Goal: Information Seeking & Learning: Learn about a topic

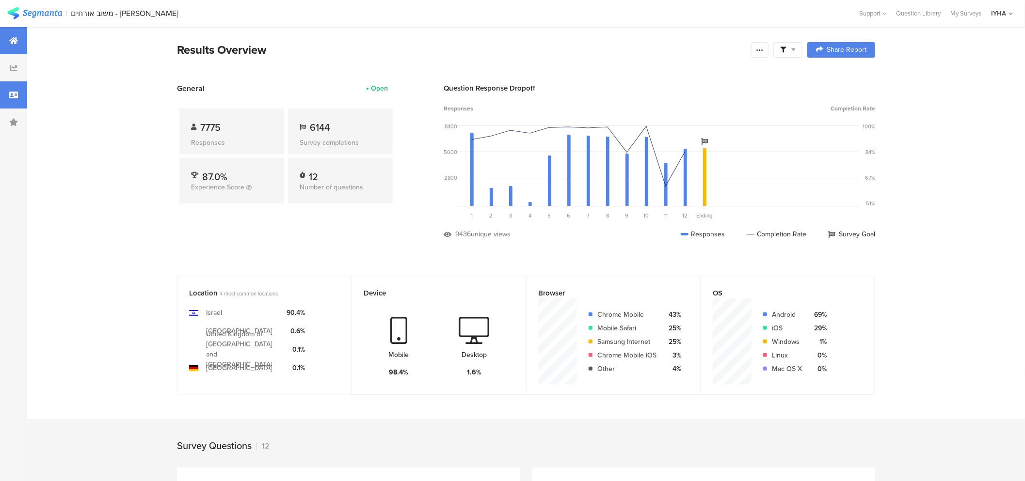
click at [20, 99] on div at bounding box center [13, 94] width 27 height 27
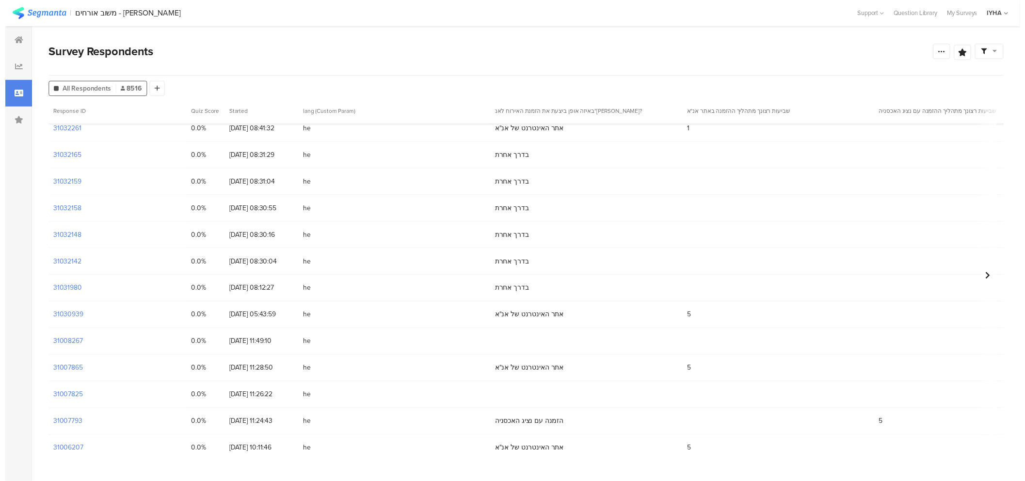
scroll to position [229, 0]
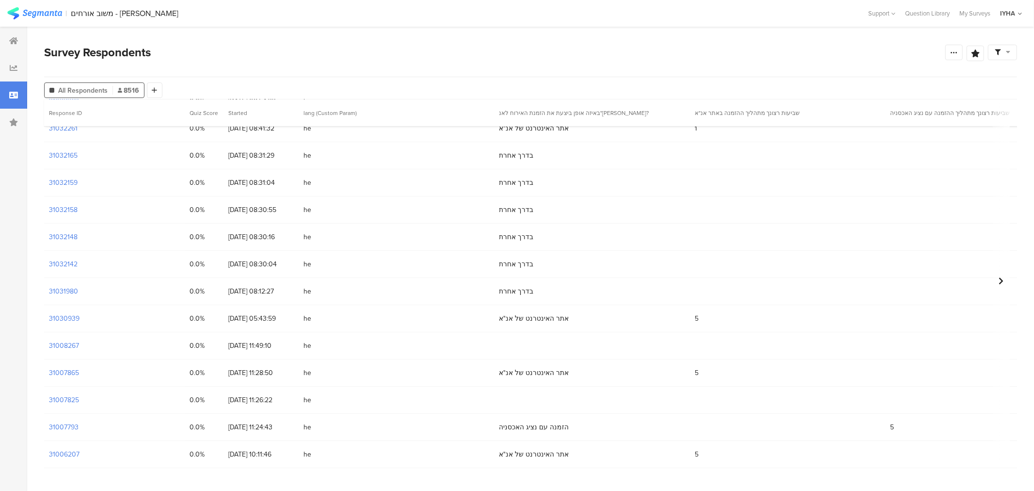
click at [62, 312] on div "31030939" at bounding box center [114, 318] width 141 height 27
click at [64, 315] on section "31030939" at bounding box center [64, 318] width 31 height 10
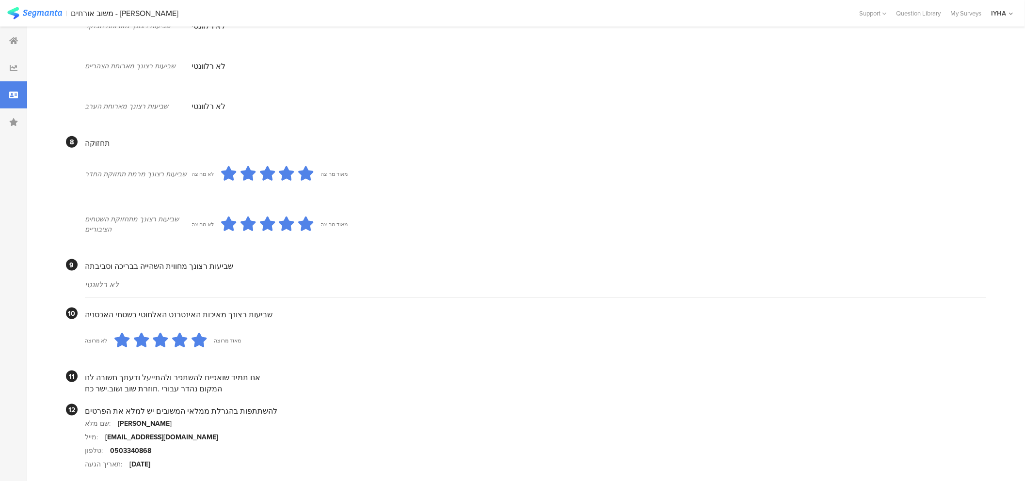
scroll to position [735, 0]
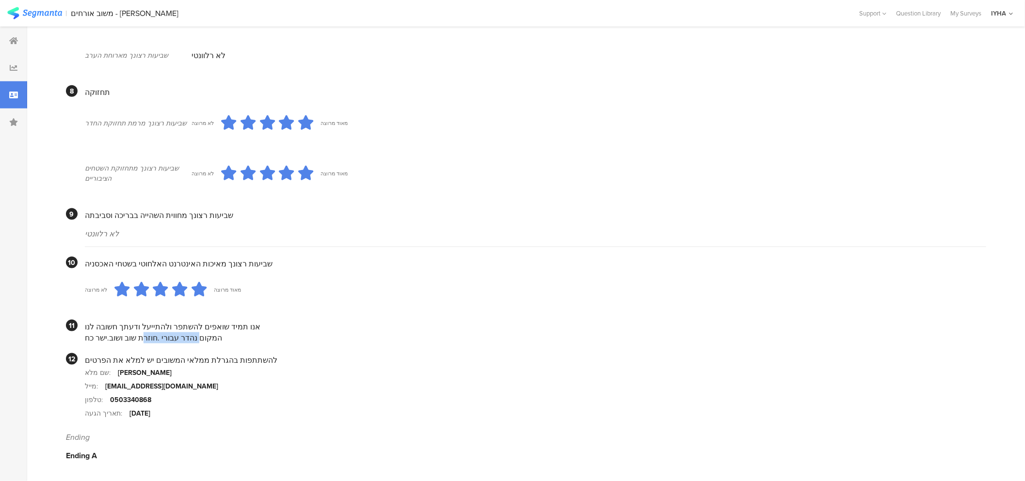
drag, startPoint x: 213, startPoint y: 338, endPoint x: 158, endPoint y: 336, distance: 55.8
click at [158, 336] on div "המקום נהדר עבורי .חוזרת שוב ושוב.ישר כח" at bounding box center [535, 338] width 901 height 11
drag, startPoint x: 210, startPoint y: 338, endPoint x: 118, endPoint y: 302, distance: 99.5
click at [133, 324] on div "אנו תמיד שואפים להשתפר ולהתייעל ודעתך חשובה לנו המקום נהדר עבורי .חוזרת שוב ושו…" at bounding box center [535, 332] width 901 height 24
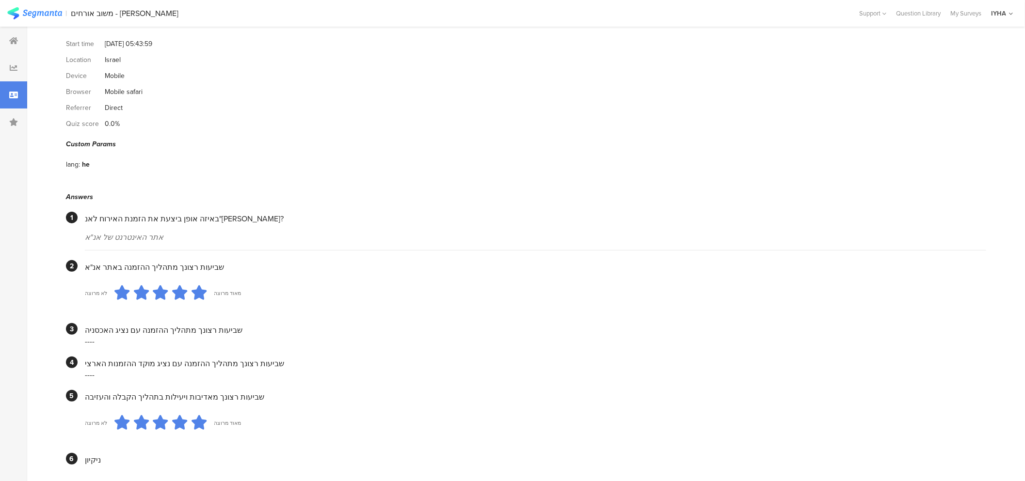
scroll to position [0, 0]
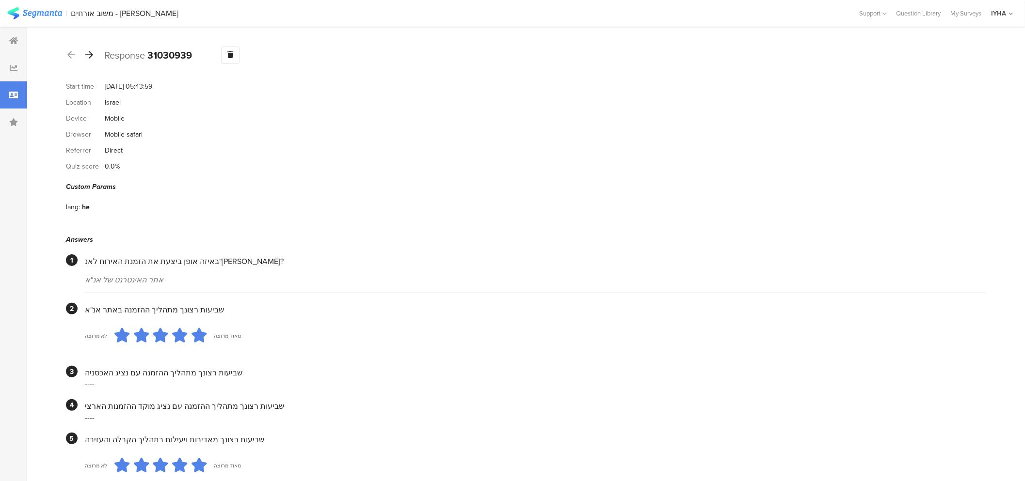
click at [90, 56] on icon at bounding box center [89, 54] width 8 height 9
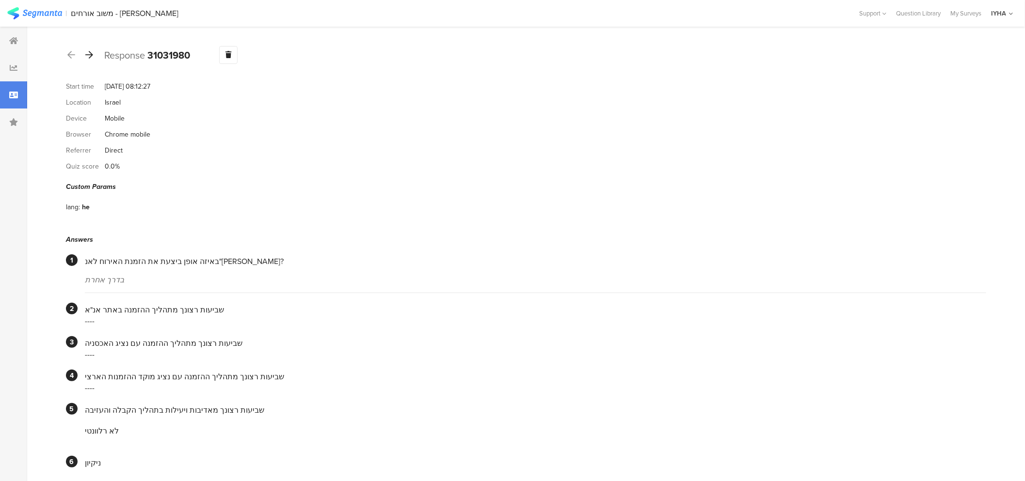
click at [90, 54] on icon at bounding box center [89, 54] width 8 height 9
click at [95, 54] on div "Response 31032142 Warning Delete Cancel" at bounding box center [526, 55] width 920 height 18
click at [91, 54] on icon at bounding box center [89, 54] width 8 height 9
click at [90, 57] on icon at bounding box center [89, 54] width 8 height 9
click at [89, 52] on icon at bounding box center [89, 54] width 8 height 9
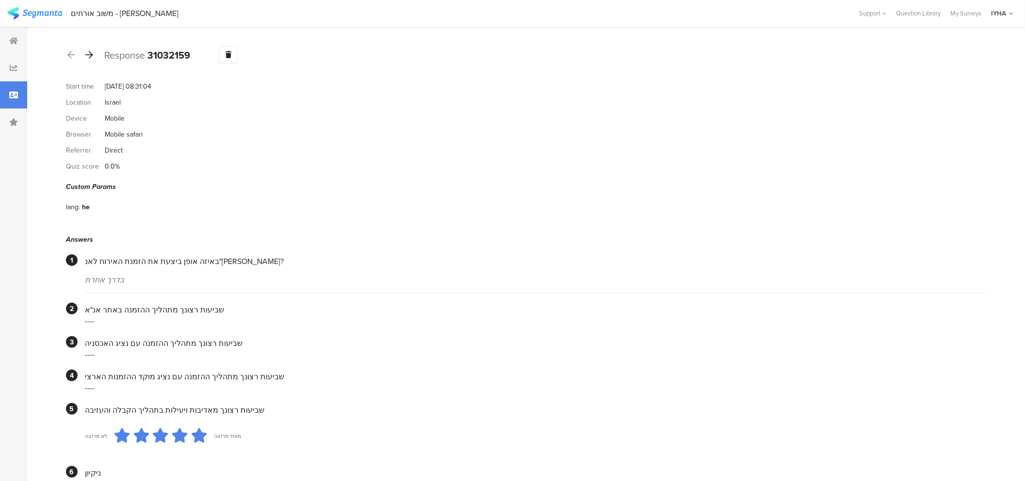
click at [88, 54] on icon at bounding box center [89, 54] width 8 height 9
click at [89, 59] on icon at bounding box center [89, 54] width 8 height 9
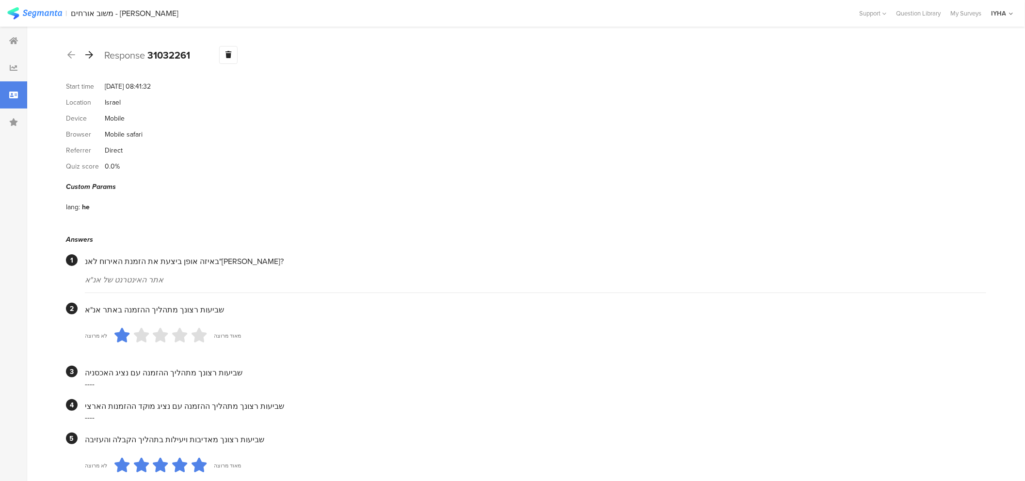
click at [90, 56] on icon at bounding box center [89, 54] width 8 height 9
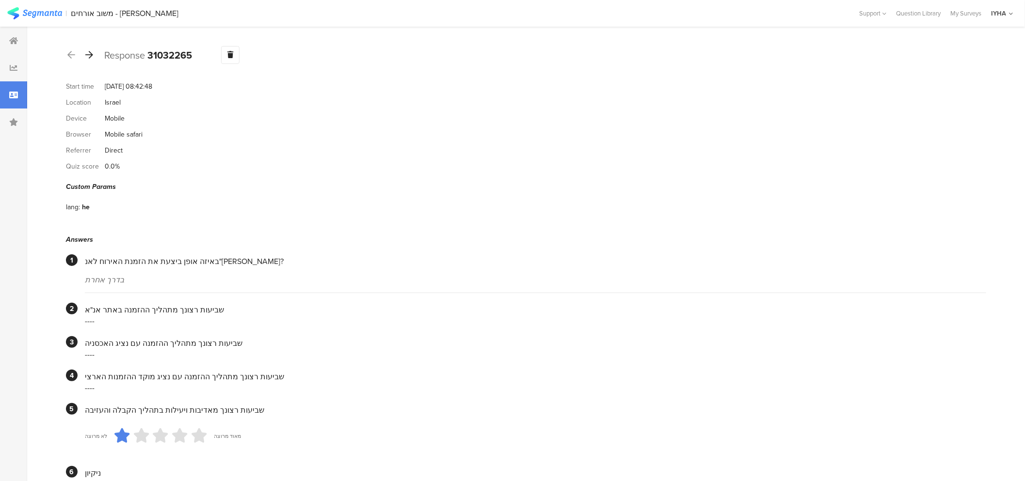
click at [90, 56] on icon at bounding box center [89, 54] width 8 height 9
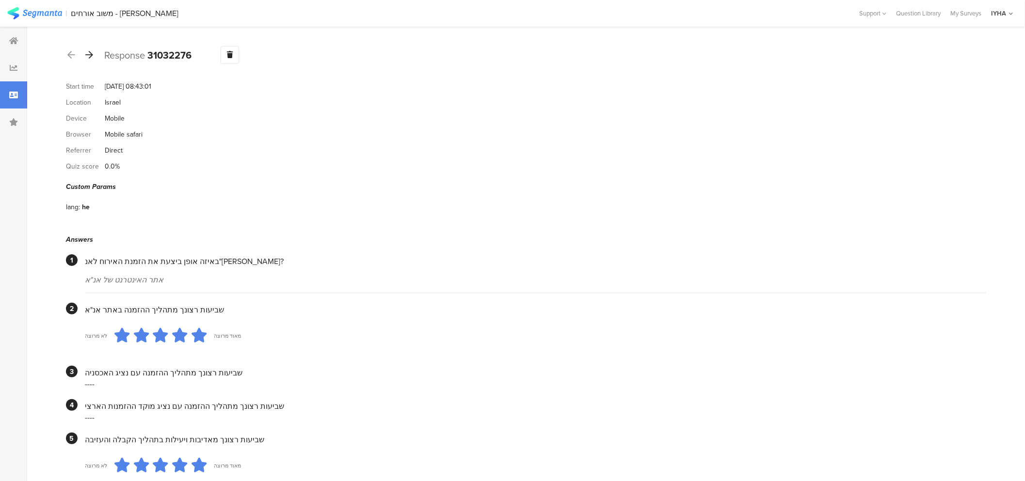
click at [90, 57] on icon at bounding box center [89, 54] width 8 height 9
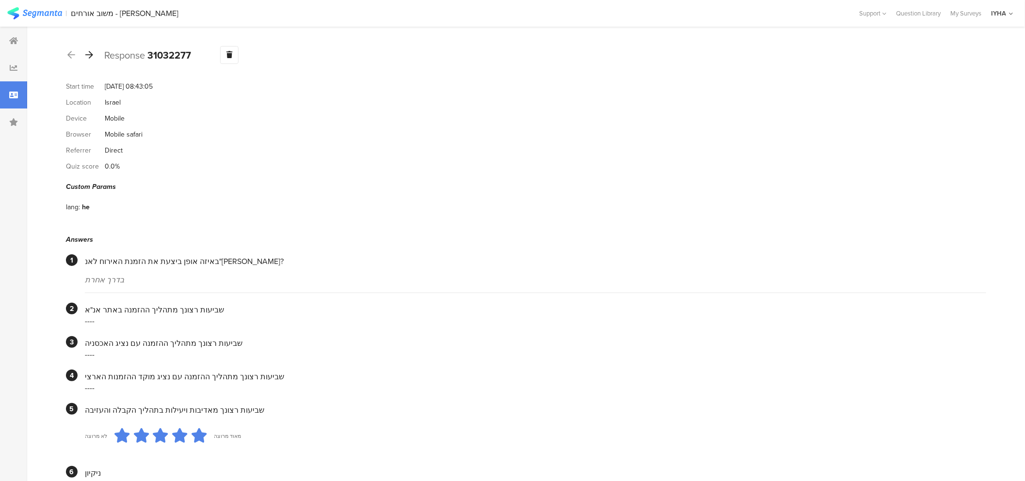
click at [91, 59] on icon at bounding box center [89, 54] width 8 height 9
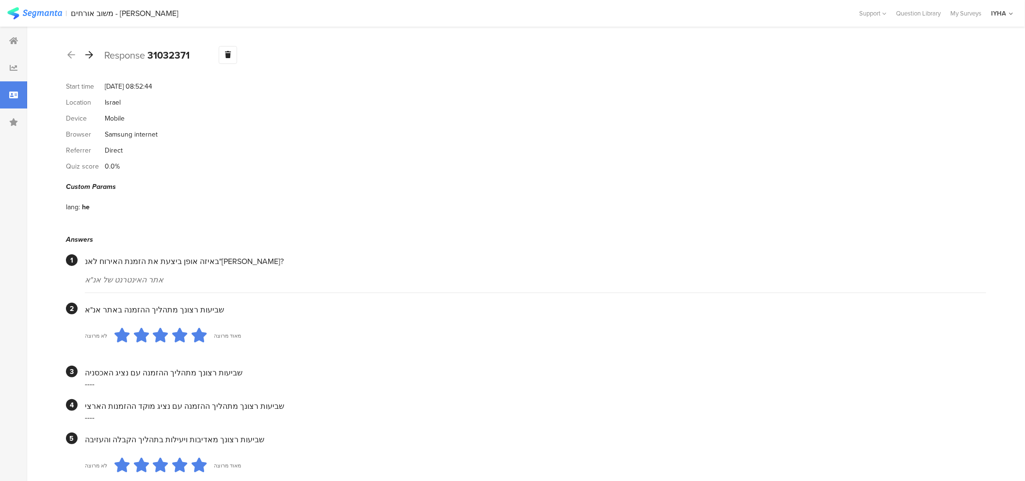
click at [91, 56] on icon at bounding box center [89, 54] width 8 height 9
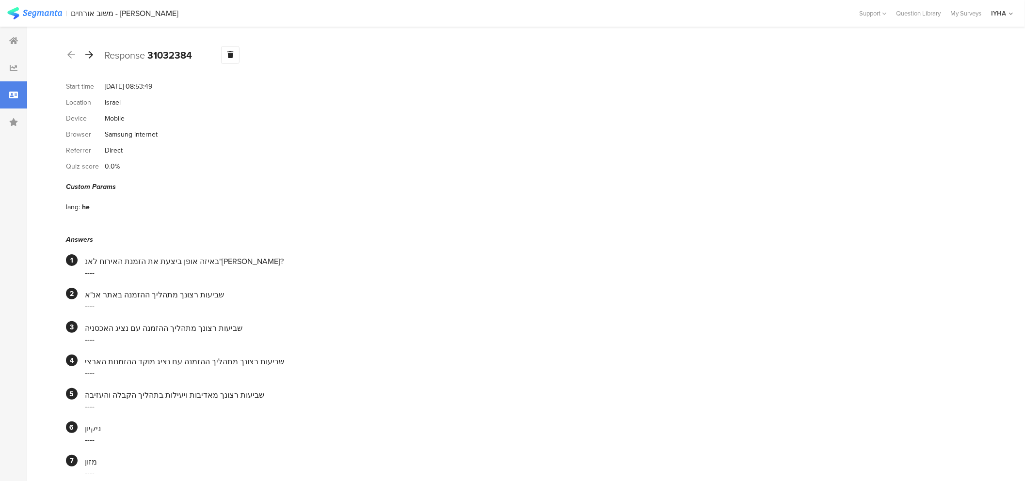
click at [91, 59] on div at bounding box center [89, 56] width 11 height 16
click at [90, 55] on icon at bounding box center [89, 54] width 8 height 9
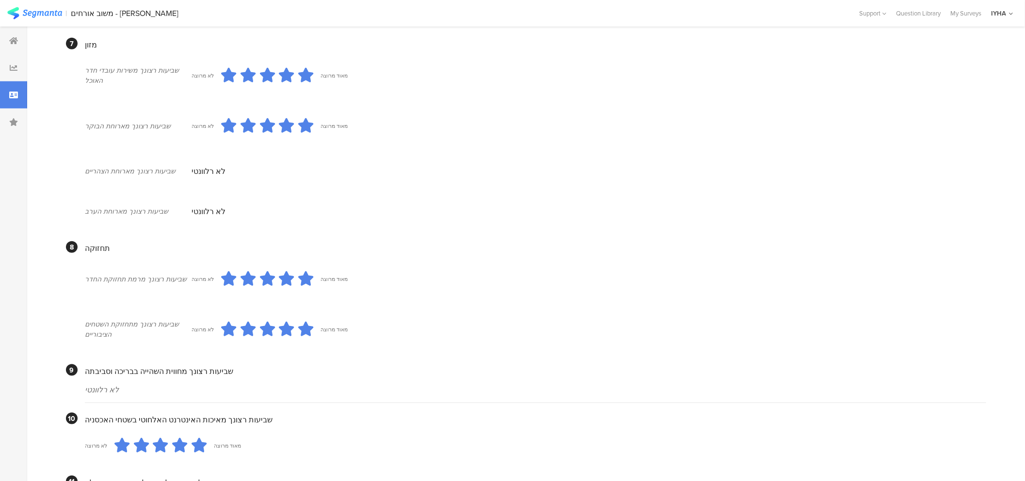
scroll to position [738, 0]
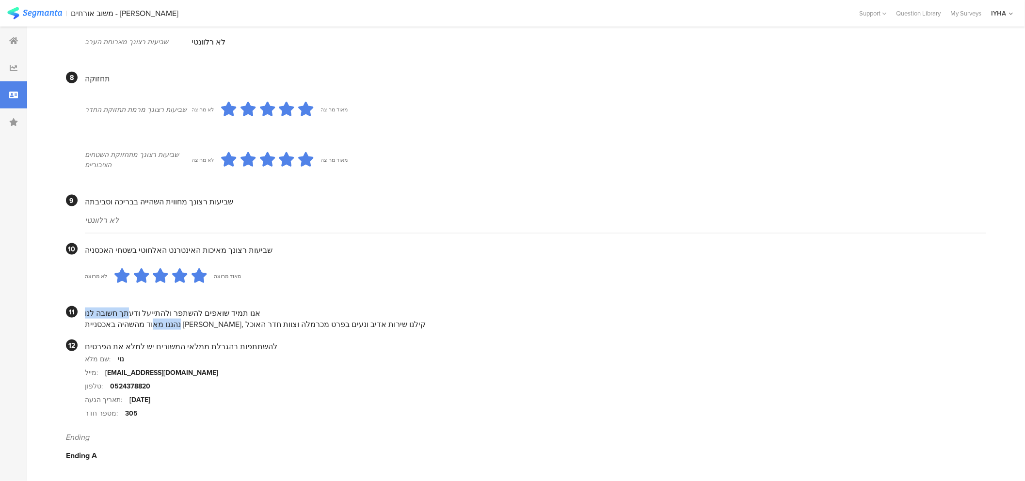
drag, startPoint x: 361, startPoint y: 323, endPoint x: 86, endPoint y: 298, distance: 276.0
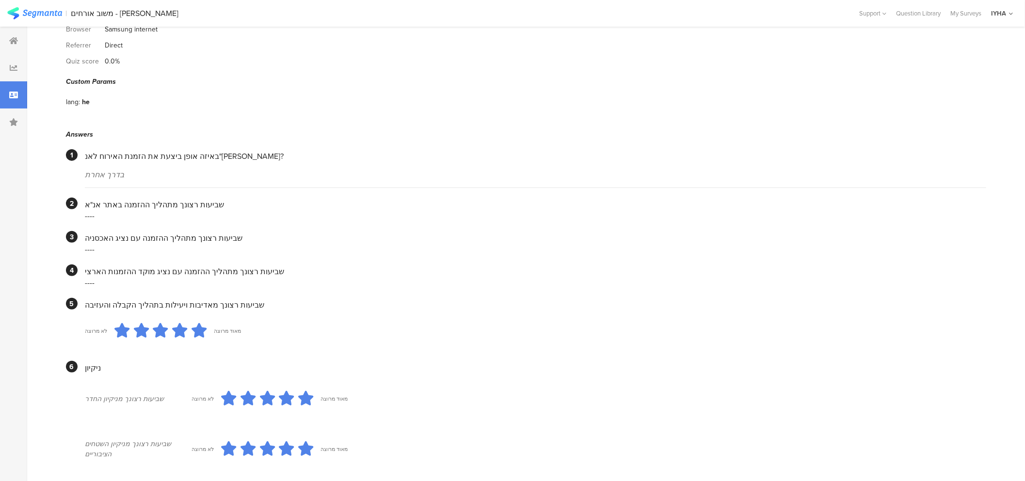
scroll to position [0, 0]
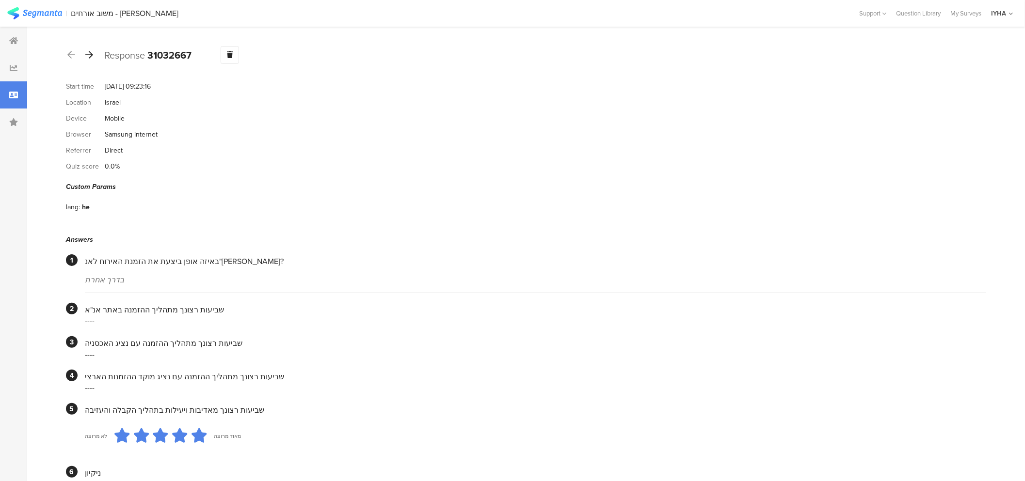
click at [91, 56] on icon at bounding box center [89, 54] width 8 height 9
click at [88, 55] on icon at bounding box center [89, 54] width 8 height 9
click at [92, 56] on icon at bounding box center [89, 54] width 8 height 9
click at [92, 57] on icon at bounding box center [89, 54] width 8 height 9
click at [71, 56] on icon at bounding box center [71, 54] width 8 height 9
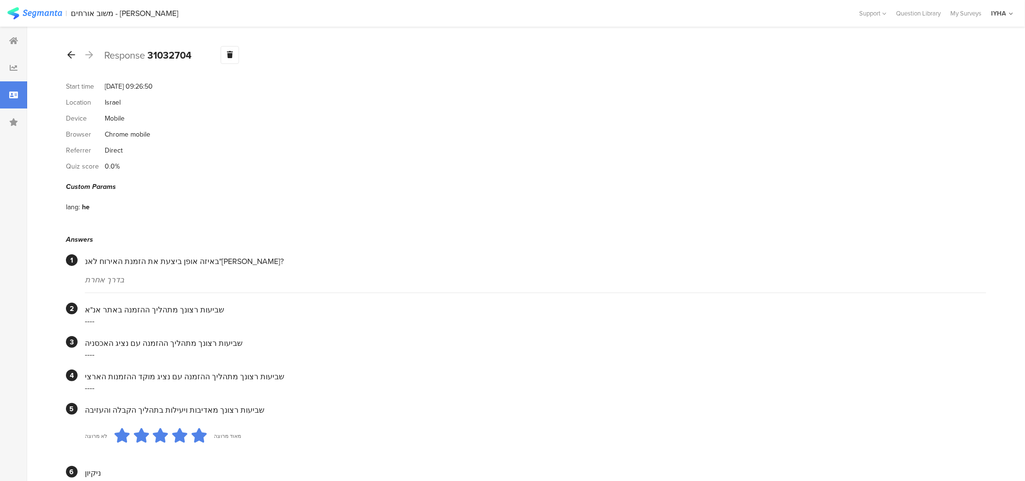
click at [71, 56] on icon at bounding box center [71, 54] width 8 height 9
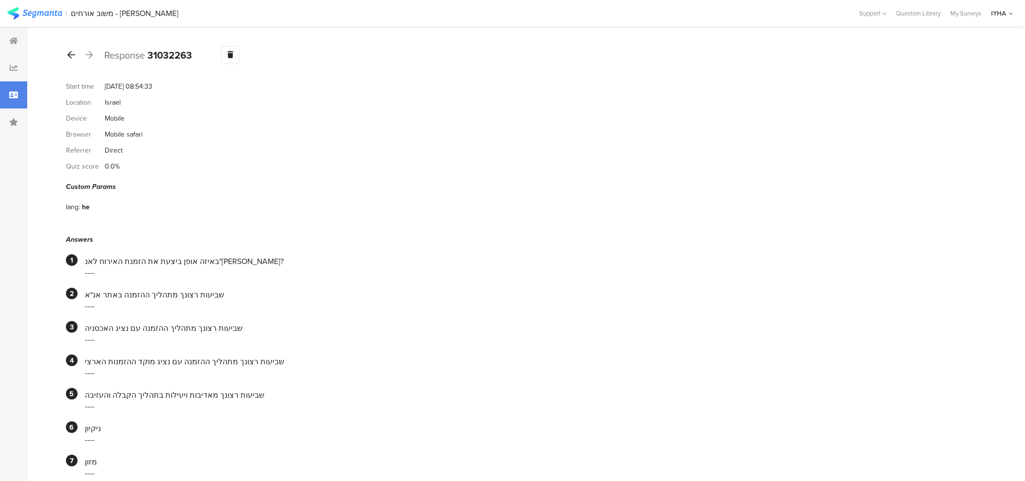
click at [71, 56] on icon at bounding box center [71, 54] width 8 height 9
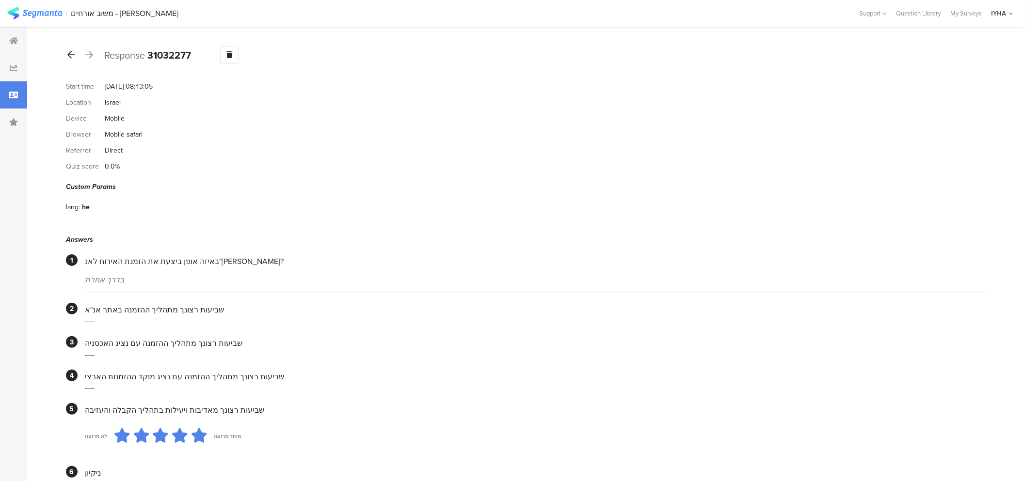
click at [71, 56] on icon at bounding box center [71, 54] width 8 height 9
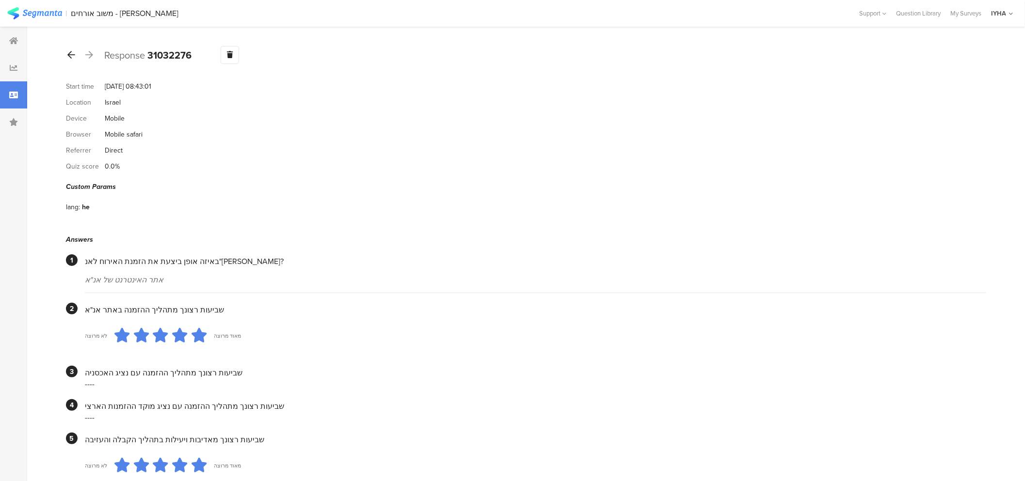
click at [71, 56] on icon at bounding box center [71, 54] width 8 height 9
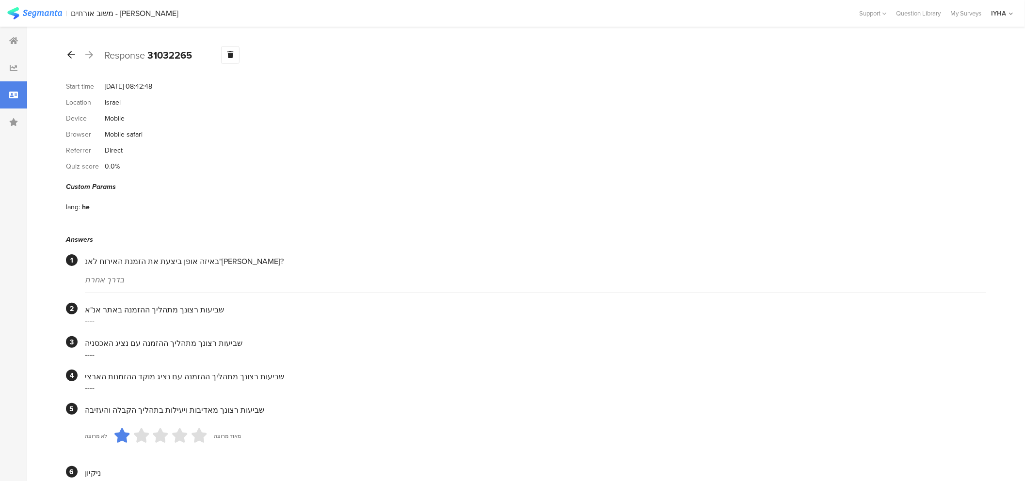
click at [71, 56] on icon at bounding box center [71, 54] width 8 height 9
click at [70, 56] on icon at bounding box center [71, 54] width 8 height 9
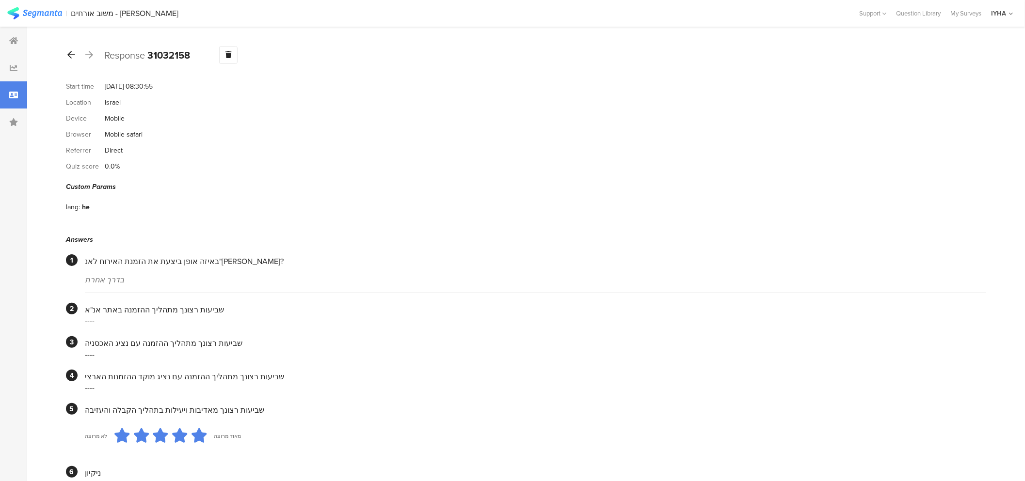
click at [70, 56] on icon at bounding box center [71, 54] width 8 height 9
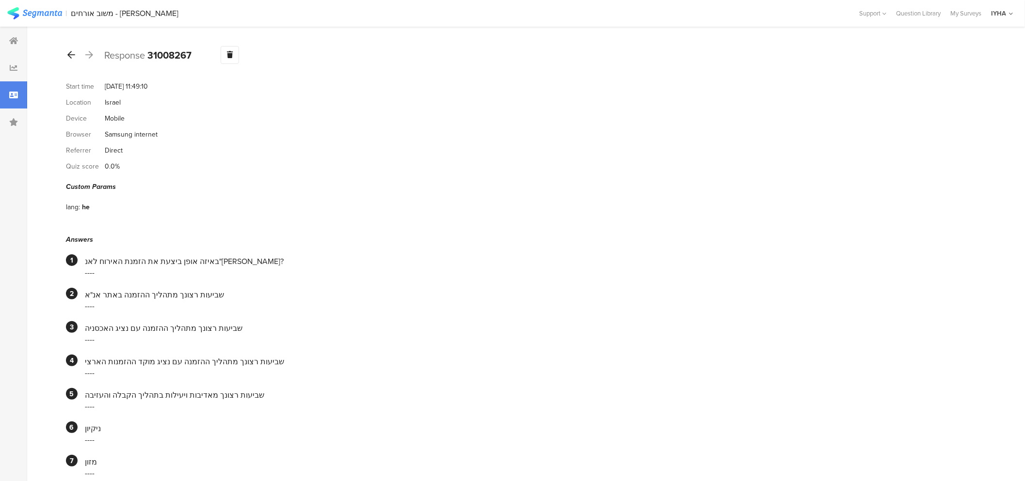
click at [70, 56] on icon at bounding box center [71, 54] width 8 height 9
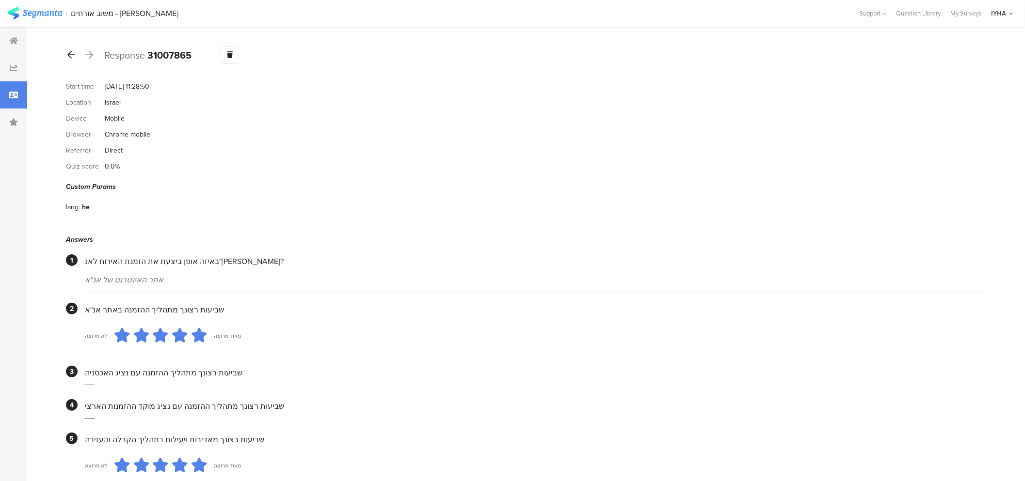
click at [70, 56] on icon at bounding box center [71, 54] width 8 height 9
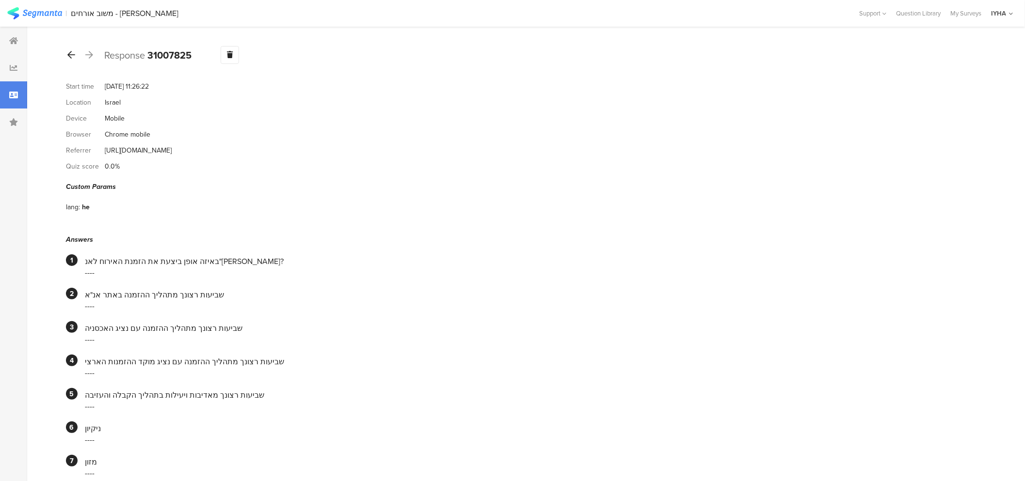
click at [70, 56] on icon at bounding box center [71, 54] width 8 height 9
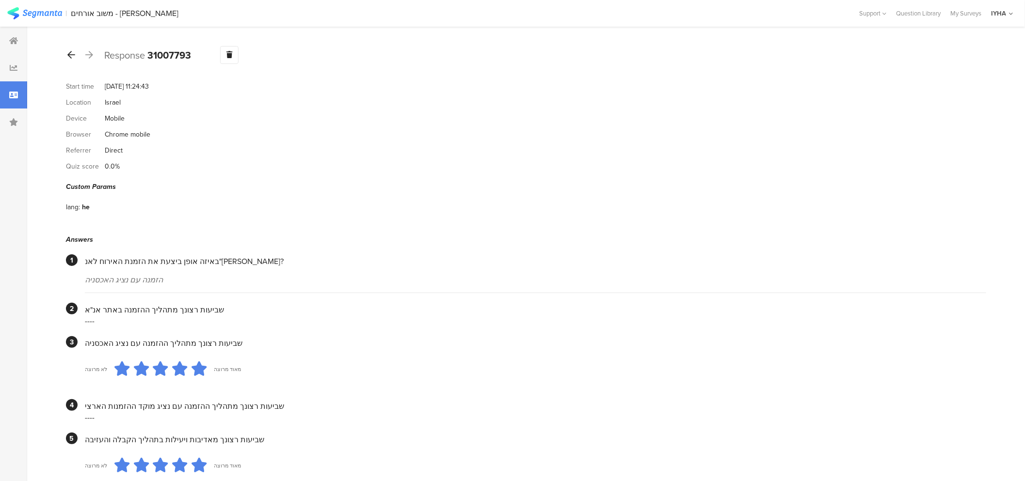
click at [70, 56] on icon at bounding box center [71, 54] width 8 height 9
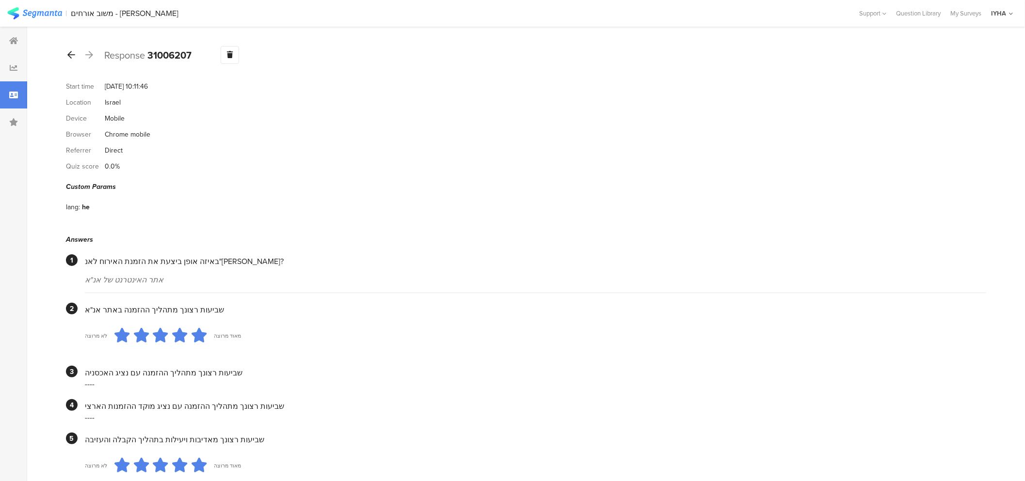
click at [70, 56] on icon at bounding box center [71, 54] width 8 height 9
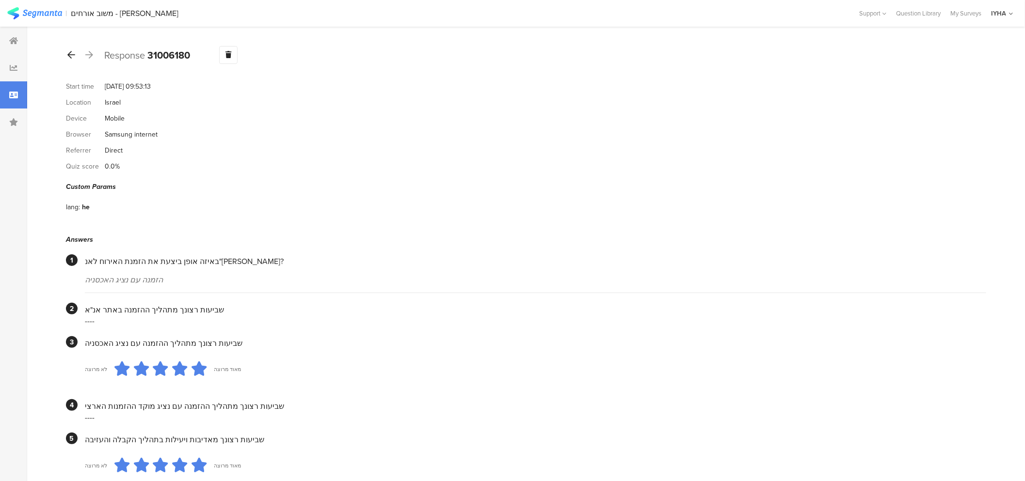
click at [70, 56] on icon at bounding box center [71, 54] width 8 height 9
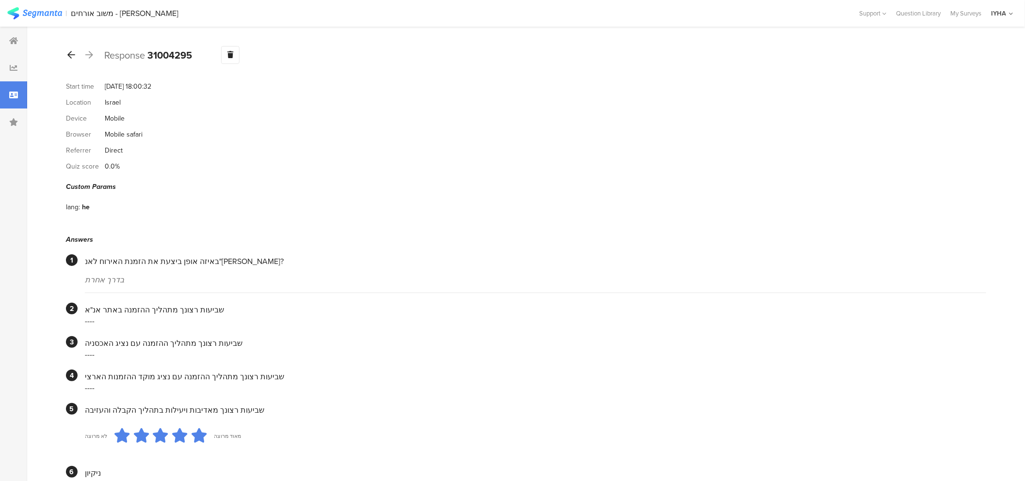
click at [68, 54] on icon at bounding box center [71, 54] width 8 height 9
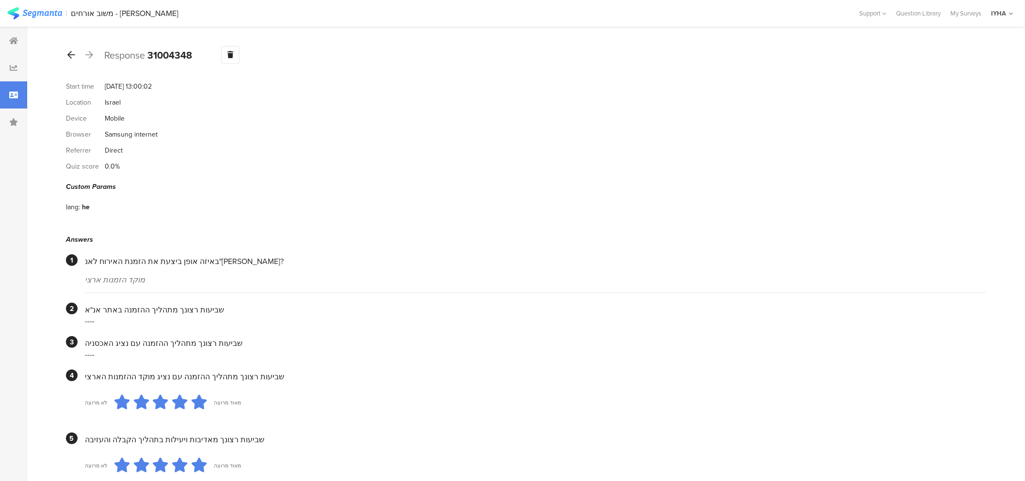
click at [68, 54] on icon at bounding box center [71, 54] width 8 height 9
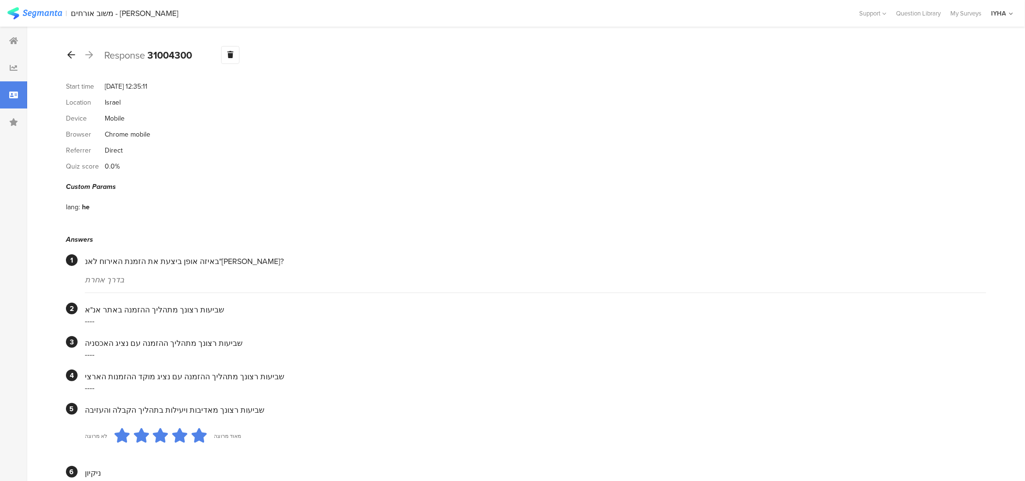
click at [68, 54] on icon at bounding box center [71, 54] width 8 height 9
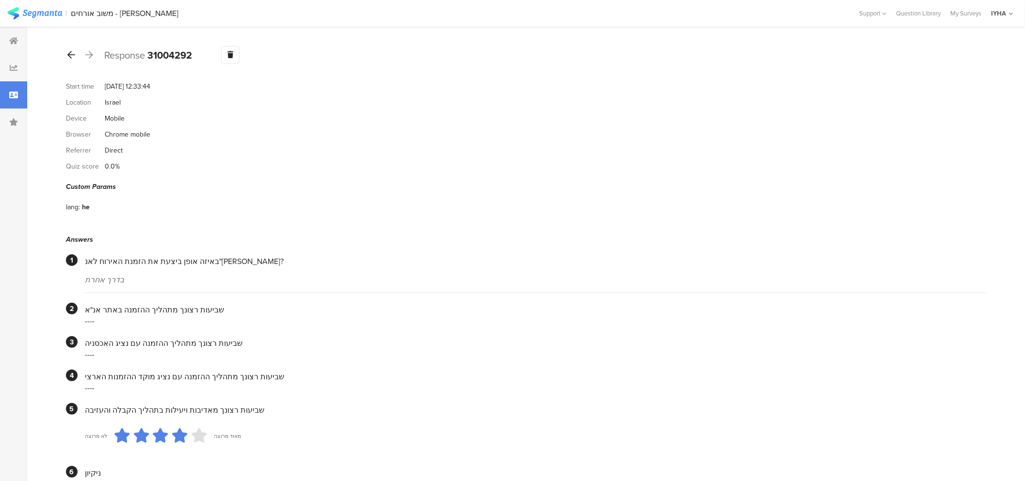
click at [68, 54] on icon at bounding box center [71, 54] width 8 height 9
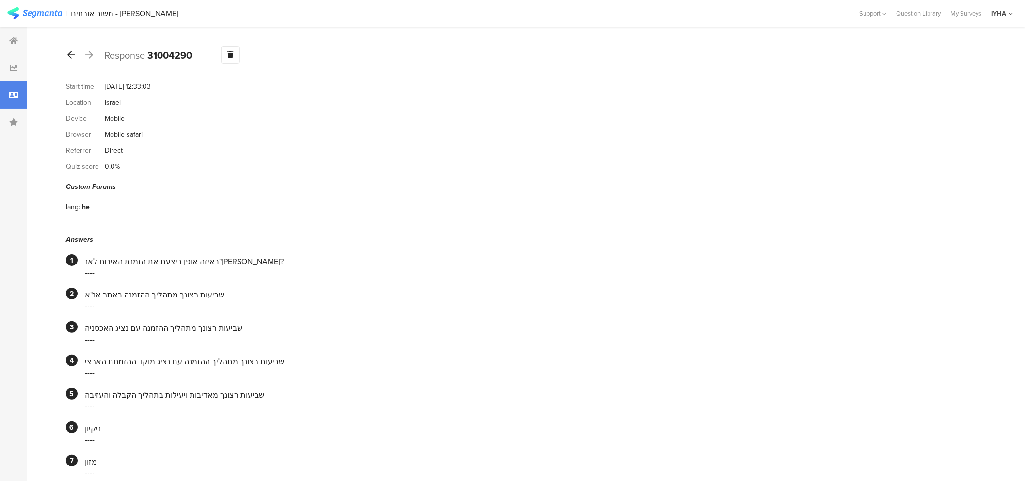
click at [68, 54] on icon at bounding box center [71, 54] width 8 height 9
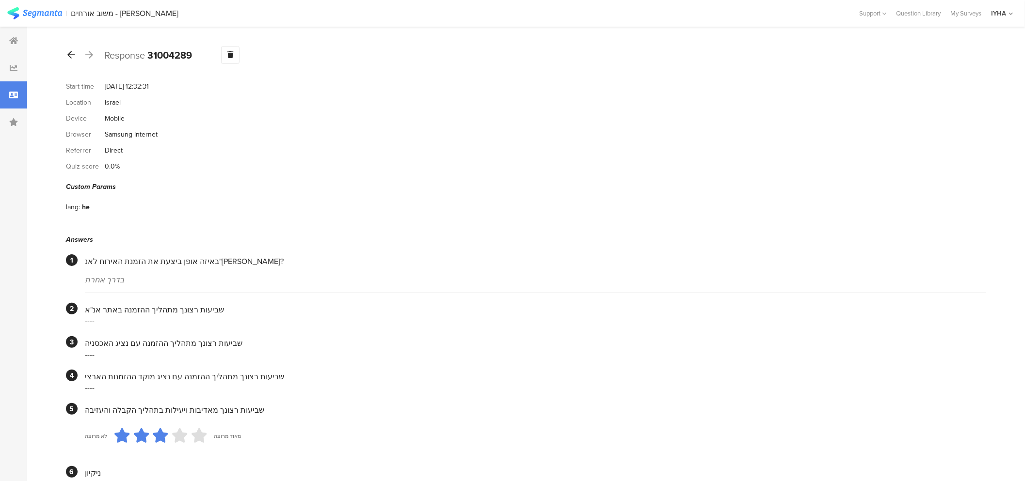
click at [68, 54] on icon at bounding box center [71, 54] width 8 height 9
click at [69, 54] on icon at bounding box center [71, 54] width 8 height 9
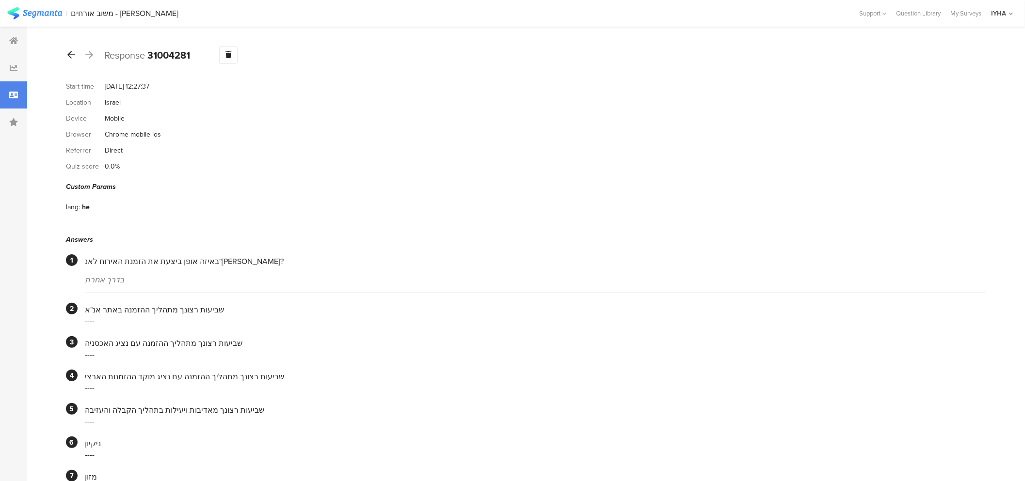
click at [71, 55] on icon at bounding box center [71, 54] width 8 height 9
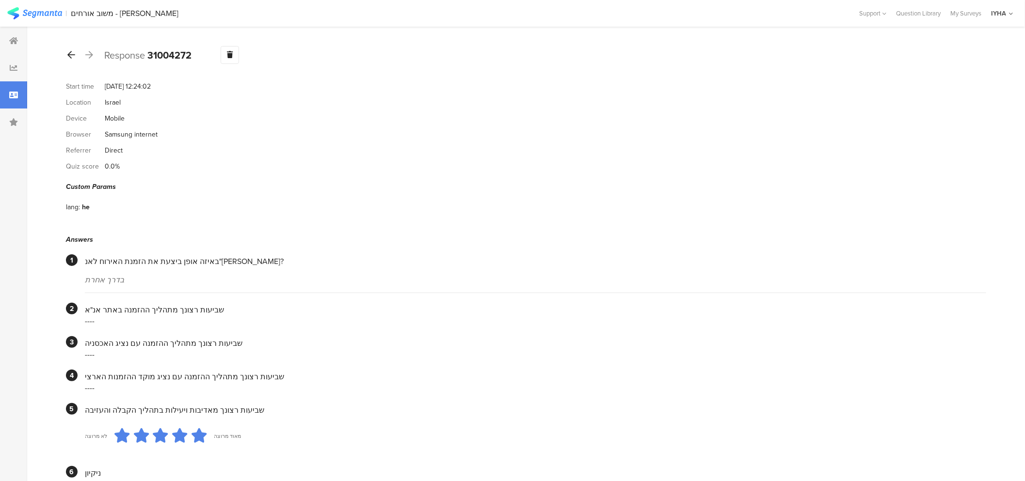
click at [71, 55] on icon at bounding box center [71, 54] width 8 height 9
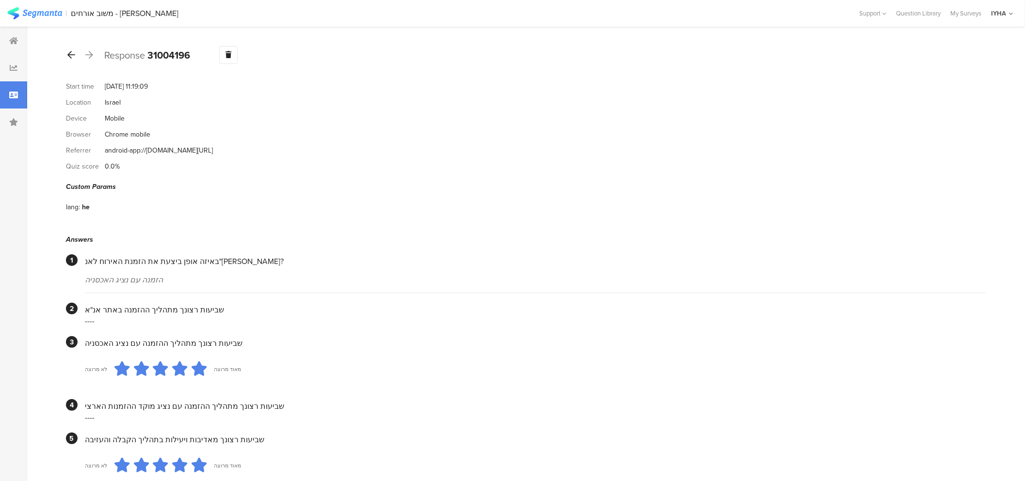
click at [72, 51] on icon at bounding box center [71, 54] width 8 height 9
